Goal: Information Seeking & Learning: Learn about a topic

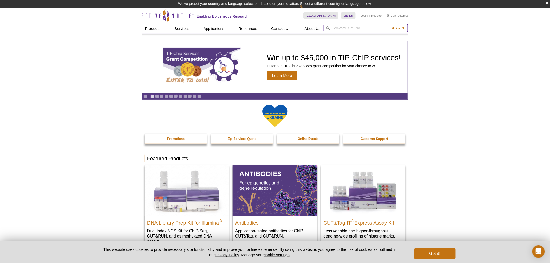
click at [343, 27] on input "search" at bounding box center [366, 28] width 84 height 9
type input "histones"
click at [389, 26] on button "Search" at bounding box center [398, 28] width 18 height 5
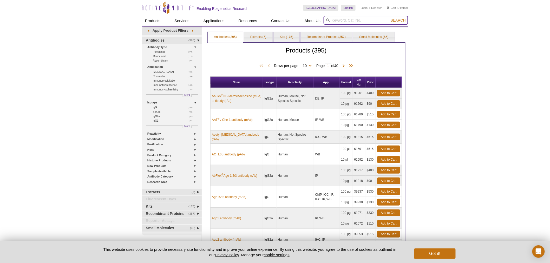
click at [334, 20] on input "search" at bounding box center [366, 20] width 84 height 9
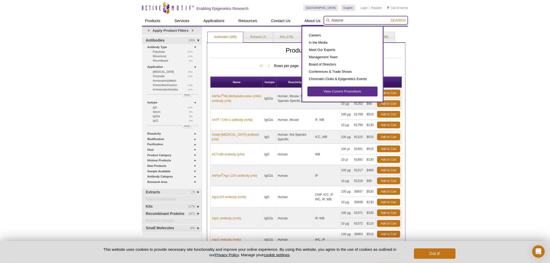
type input "histone"
click at [389, 18] on button "Search" at bounding box center [398, 20] width 18 height 5
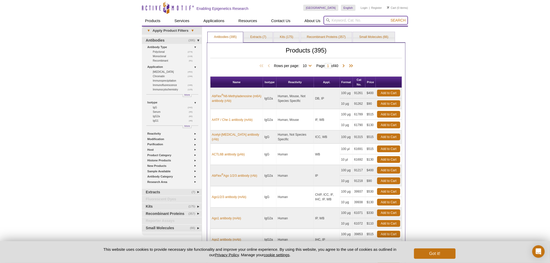
click at [357, 20] on input "search" at bounding box center [366, 20] width 84 height 9
type input "histones"
click at [389, 18] on button "Search" at bounding box center [398, 20] width 18 height 5
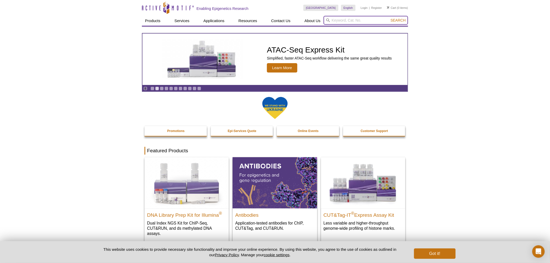
click at [367, 18] on input "search" at bounding box center [366, 20] width 84 height 9
type input "histone"
click at [389, 18] on button "Search" at bounding box center [398, 20] width 18 height 5
